Goal: Task Accomplishment & Management: Use online tool/utility

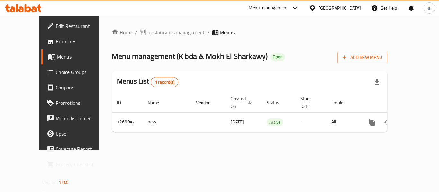
click at [56, 73] on span "Choice Groups" at bounding box center [81, 72] width 51 height 8
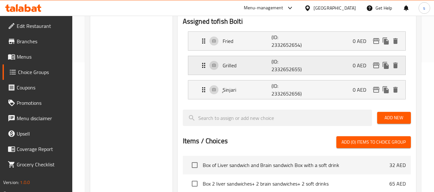
scroll to position [64, 0]
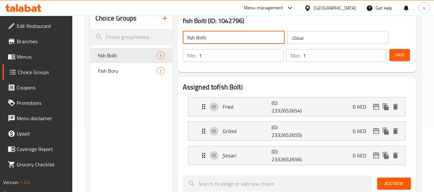
click at [221, 41] on input "fish Bolti" at bounding box center [234, 37] width 102 height 13
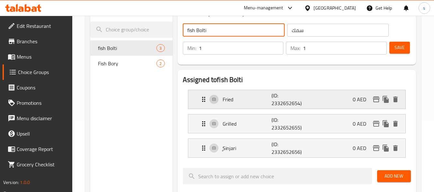
scroll to position [129, 0]
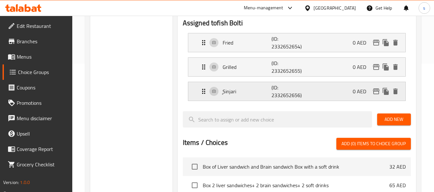
click at [202, 91] on icon "Expand" at bounding box center [204, 92] width 8 height 8
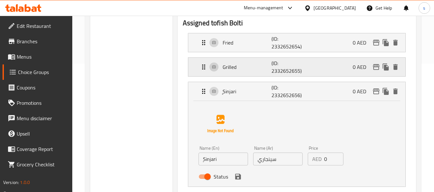
click at [203, 69] on icon "Expand" at bounding box center [204, 67] width 8 height 8
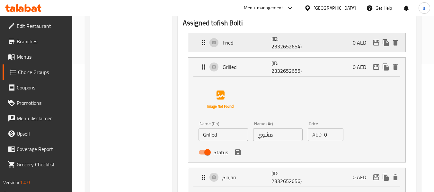
click at [201, 44] on icon "Expand" at bounding box center [204, 43] width 8 height 8
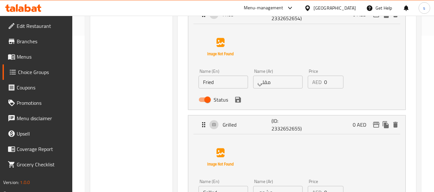
scroll to position [64, 0]
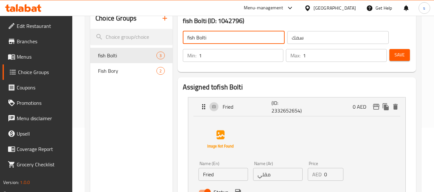
drag, startPoint x: 187, startPoint y: 37, endPoint x: 215, endPoint y: 39, distance: 28.3
click at [215, 39] on input "fish Bolti" at bounding box center [234, 37] width 102 height 13
click at [227, 40] on input "fish Bolti" at bounding box center [234, 37] width 102 height 13
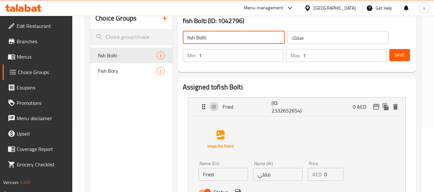
click at [227, 40] on input "fish Bolti" at bounding box center [234, 37] width 102 height 13
